Goal: Task Accomplishment & Management: Complete application form

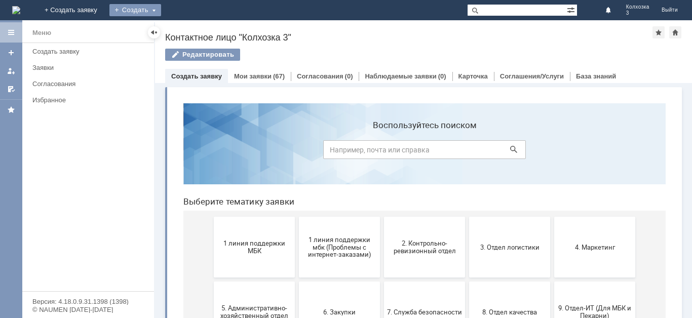
click at [161, 10] on div "Создать" at bounding box center [135, 10] width 52 height 12
click at [190, 22] on div "Заявка" at bounding box center [149, 30] width 81 height 16
click at [161, 14] on div "Создать" at bounding box center [135, 10] width 52 height 12
click at [188, 26] on link "Заявка" at bounding box center [149, 30] width 77 height 12
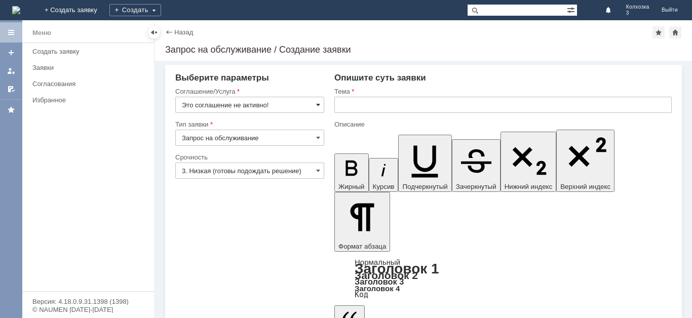
click at [317, 104] on span at bounding box center [318, 105] width 4 height 8
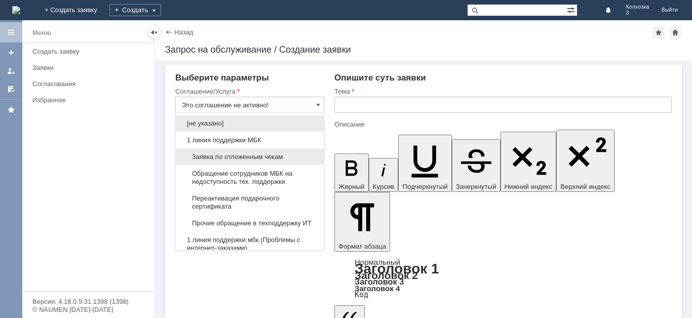
click at [252, 157] on span "Заявка по отложенным чекам" at bounding box center [250, 157] width 136 height 8
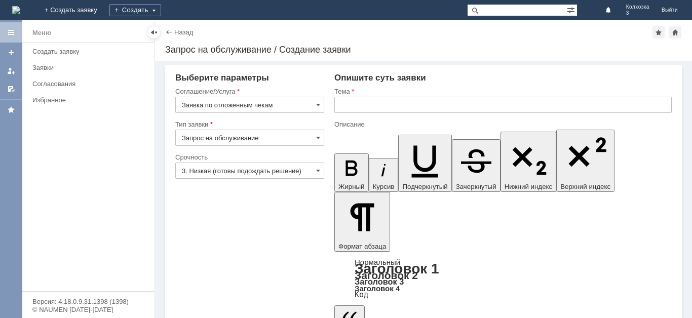
type input "Заявка по отложенным чекам"
click at [372, 103] on input "text" at bounding box center [502, 105] width 337 height 16
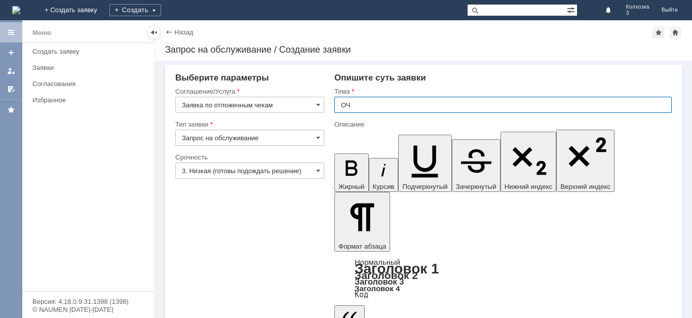
type input "ОЧ"
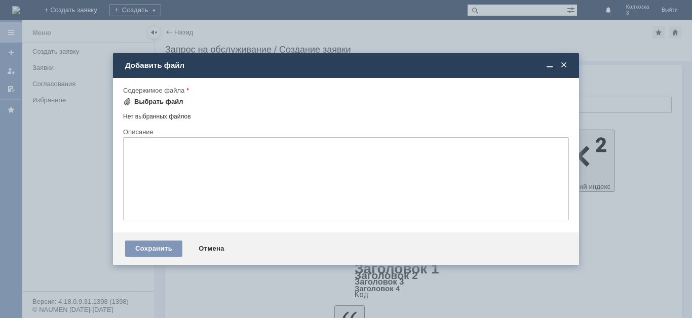
click at [162, 105] on div "Выбрать файл" at bounding box center [158, 102] width 49 height 8
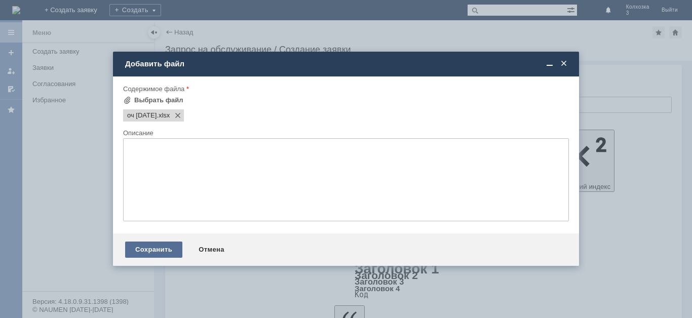
click at [136, 248] on div "Сохранить" at bounding box center [153, 250] width 57 height 16
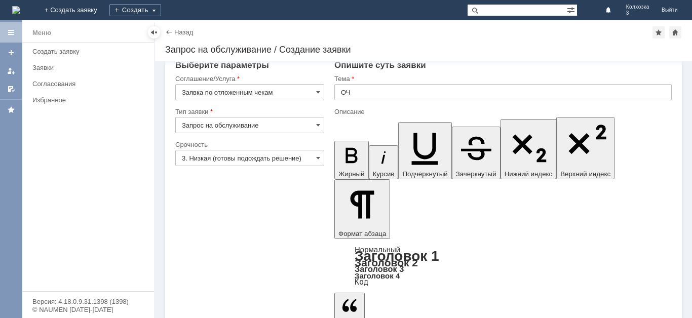
scroll to position [16, 0]
